Goal: Task Accomplishment & Management: Use online tool/utility

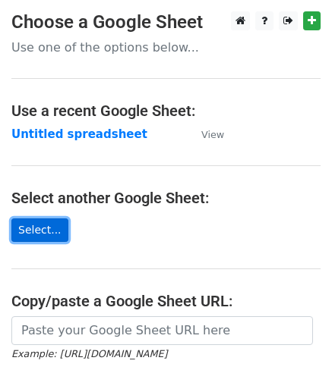
click at [28, 233] on link "Select..." at bounding box center [39, 231] width 57 height 24
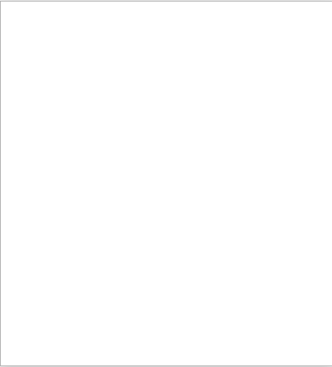
scroll to position [1, 0]
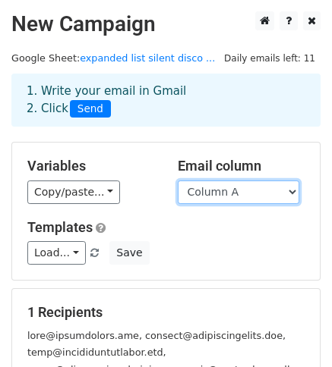
click at [296, 191] on select "Column A" at bounding box center [238, 193] width 121 height 24
click at [289, 188] on select "Column A" at bounding box center [238, 193] width 121 height 24
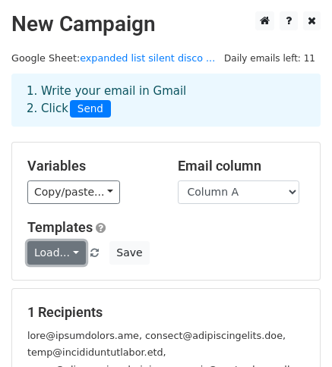
click at [69, 248] on link "Load..." at bounding box center [56, 253] width 58 height 24
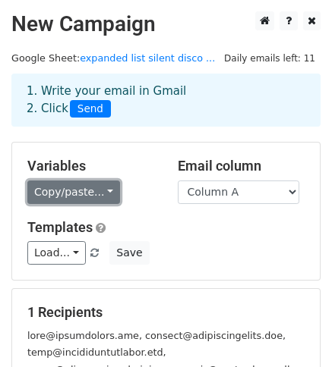
click at [97, 191] on link "Copy/paste..." at bounding box center [73, 193] width 93 height 24
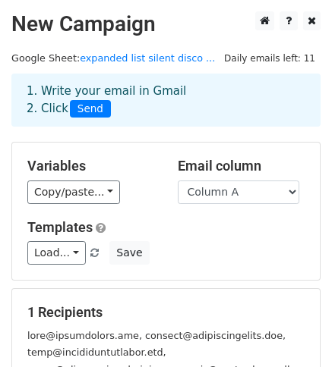
click at [213, 267] on div "Variables Copy/paste... {{Column A}} Email column Column A Templates Load... No…" at bounding box center [166, 211] width 308 height 137
click at [286, 195] on select "Column A" at bounding box center [238, 193] width 121 height 24
click at [178, 181] on select "Column A" at bounding box center [238, 193] width 121 height 24
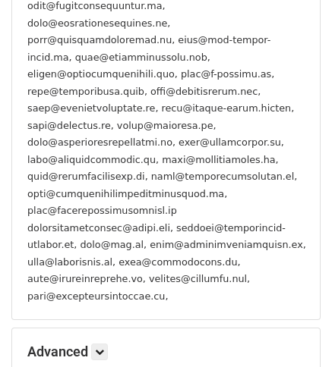
scroll to position [904, 0]
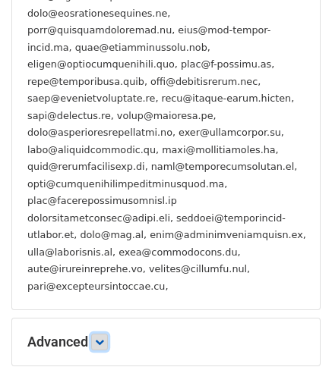
click at [104, 338] on icon at bounding box center [99, 342] width 9 height 9
click at [108, 361] on input "Track Opens" at bounding box center [108, 366] width 10 height 10
checkbox input "true"
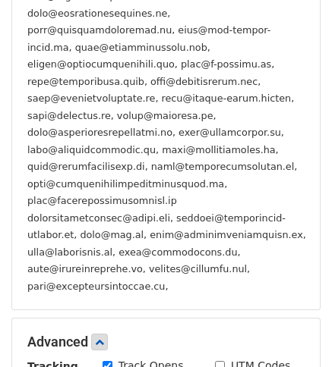
scroll to position [1005, 0]
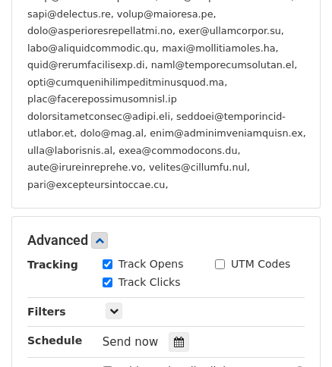
click at [107, 367] on input "Add unsubscribe link" at bounding box center [108, 372] width 10 height 10
checkbox input "true"
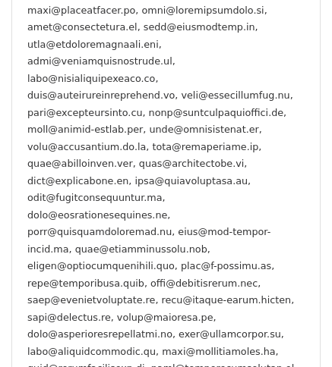
scroll to position [1052, 0]
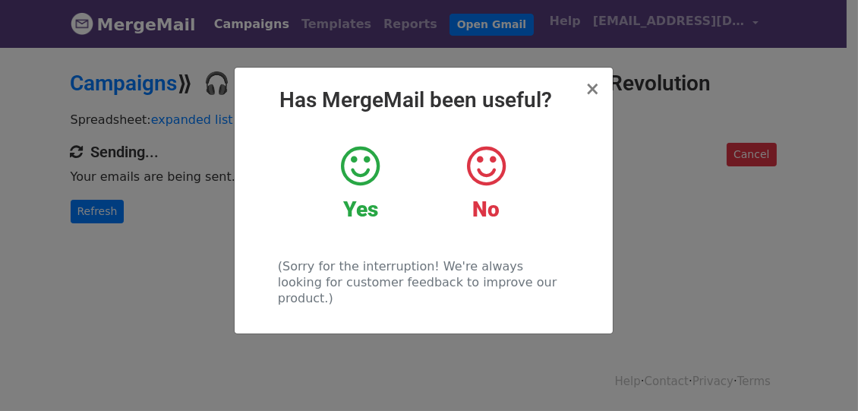
click at [365, 164] on icon at bounding box center [360, 167] width 39 height 46
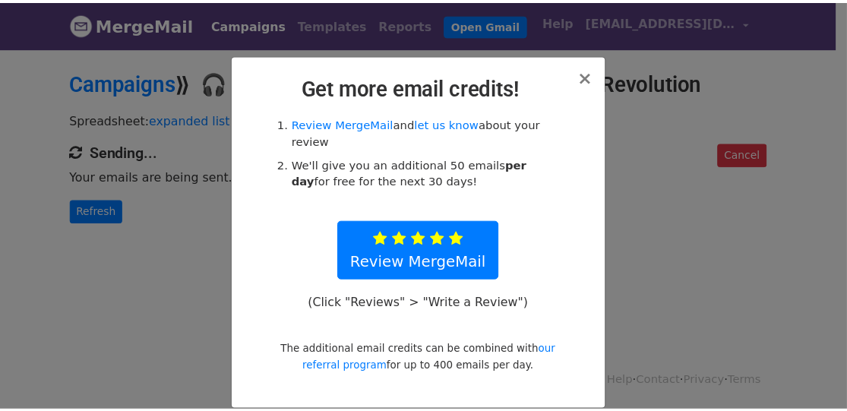
scroll to position [15, 0]
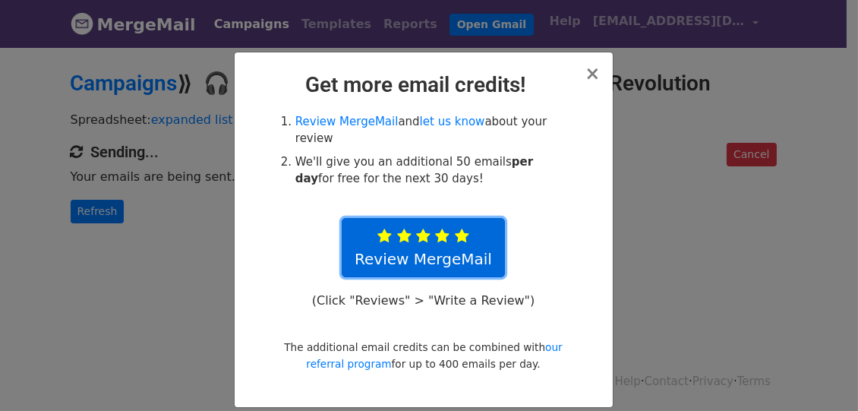
click at [460, 229] on link "Review MergeMail" at bounding box center [423, 247] width 163 height 59
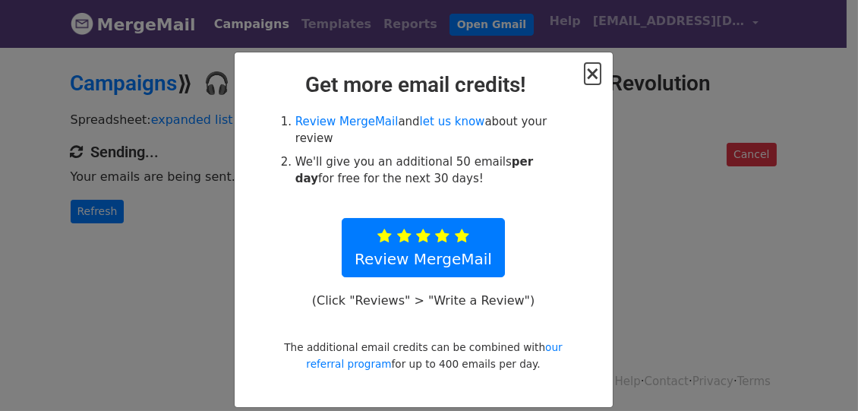
click at [587, 79] on span "×" at bounding box center [592, 73] width 15 height 21
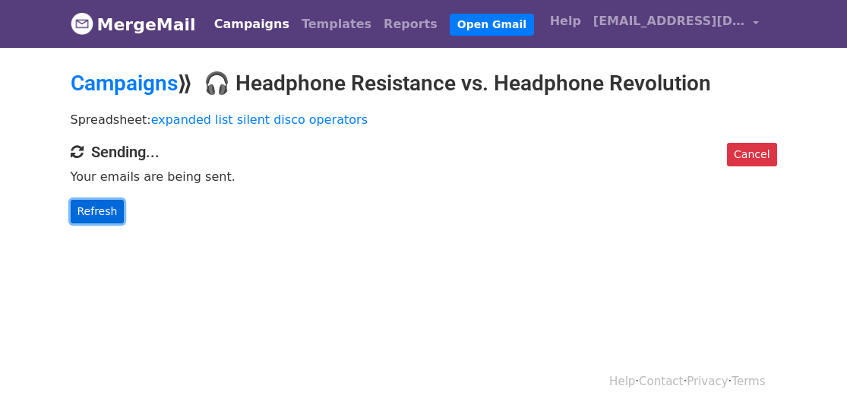
click at [83, 214] on link "Refresh" at bounding box center [98, 212] width 54 height 24
click at [112, 207] on link "Refresh" at bounding box center [98, 212] width 54 height 24
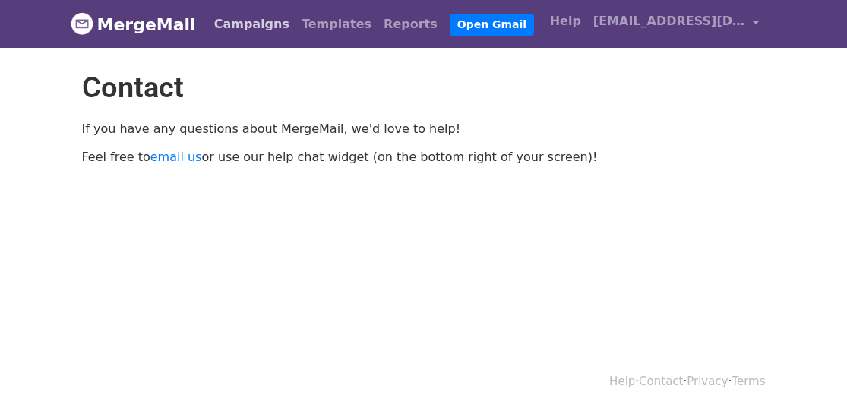
click at [241, 24] on link "Campaigns" at bounding box center [251, 24] width 87 height 30
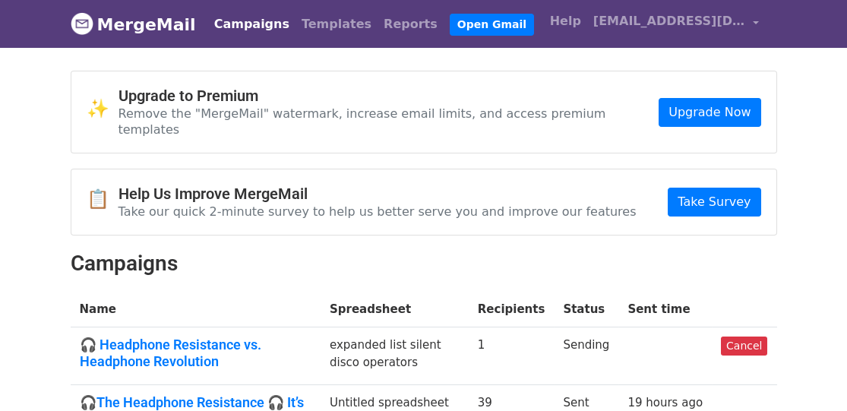
scroll to position [150, 0]
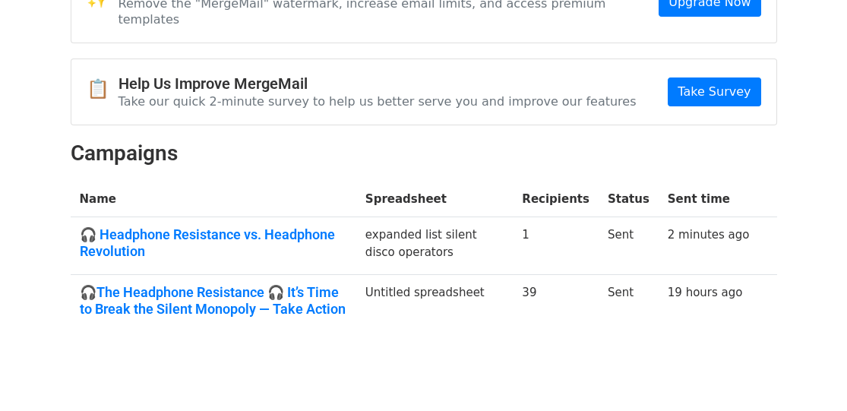
scroll to position [150, 0]
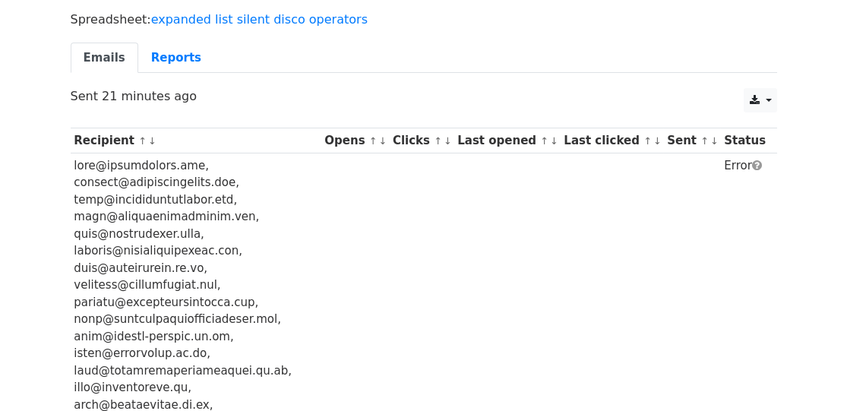
scroll to position [101, 0]
